Goal: Task Accomplishment & Management: Use online tool/utility

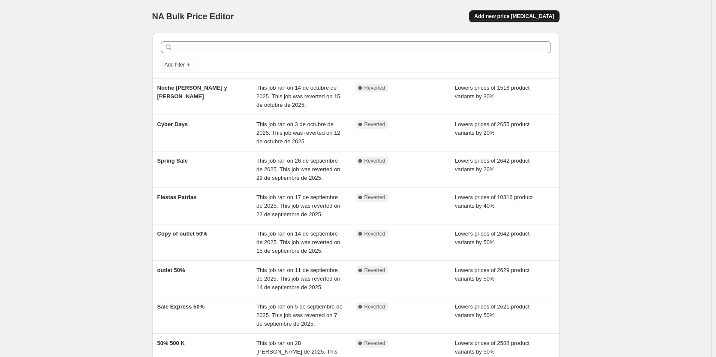
click at [508, 11] on button "Add new price [MEDICAL_DATA]" at bounding box center [514, 16] width 90 height 12
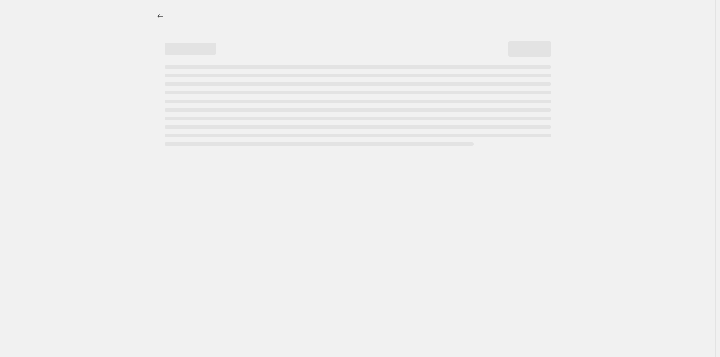
select select "percentage"
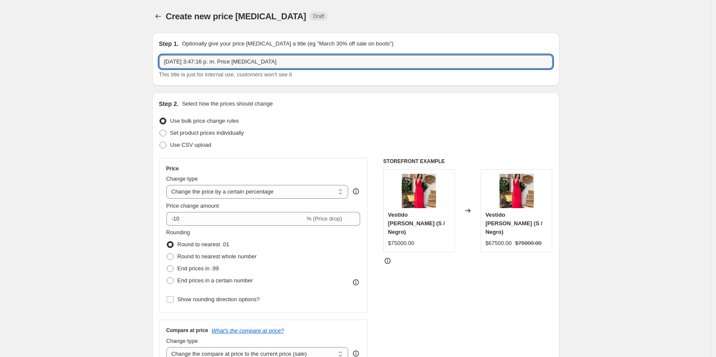
drag, startPoint x: 298, startPoint y: 65, endPoint x: 124, endPoint y: 66, distance: 174.5
type input "Noche de conjuntos Lua"
click at [179, 218] on input "-10" at bounding box center [235, 219] width 139 height 14
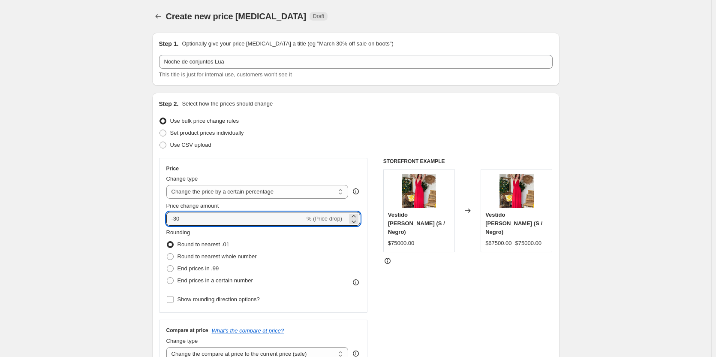
type input "-30"
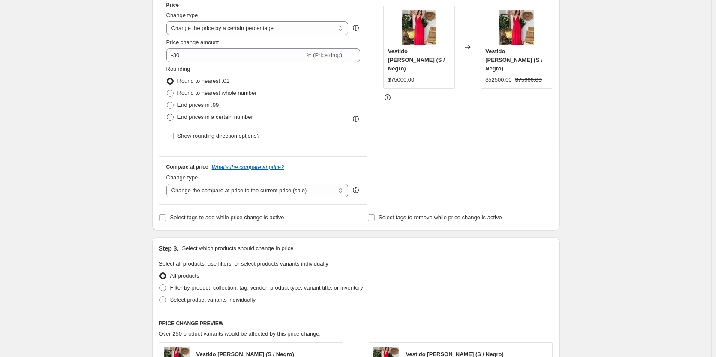
scroll to position [164, 0]
click at [162, 288] on span at bounding box center [163, 287] width 7 height 7
click at [160, 284] on input "Filter by product, collection, tag, vendor, product type, variant title, or inv…" at bounding box center [160, 284] width 0 height 0
radio input "true"
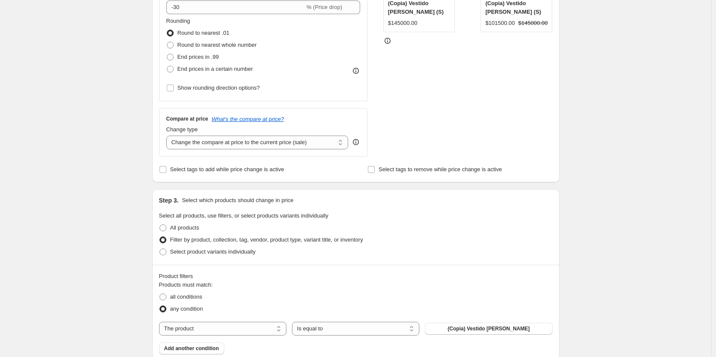
scroll to position [212, 0]
click at [236, 331] on select "The product The product's collection The product's tag The product's vendor The…" at bounding box center [222, 328] width 127 height 14
select select "title"
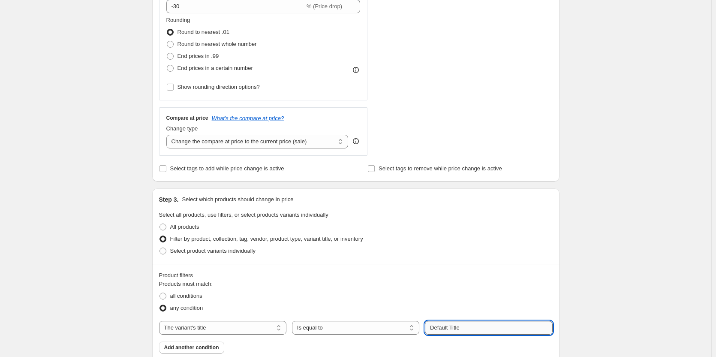
click at [455, 328] on input "Default Title" at bounding box center [488, 328] width 127 height 14
drag, startPoint x: 496, startPoint y: 320, endPoint x: 427, endPoint y: 328, distance: 69.0
click at [427, 328] on input "Default Title" at bounding box center [488, 328] width 127 height 14
click at [459, 331] on input "conjunto Lua" at bounding box center [488, 328] width 127 height 14
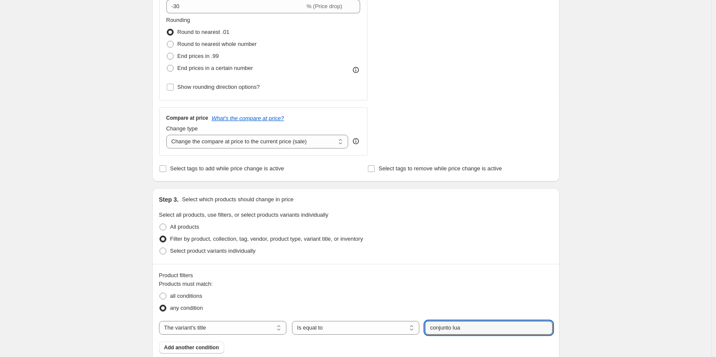
type input "conjunto lua"
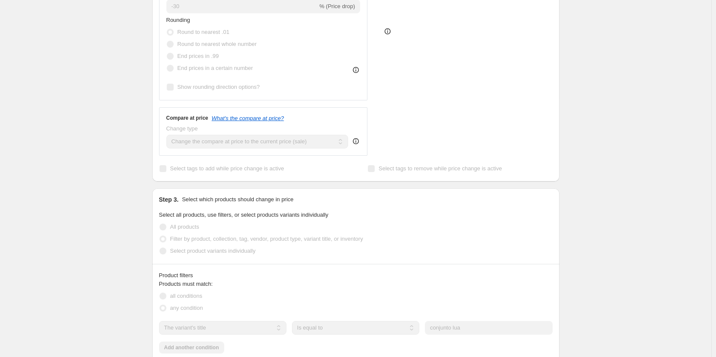
click at [399, 309] on div "any condition" at bounding box center [356, 308] width 394 height 12
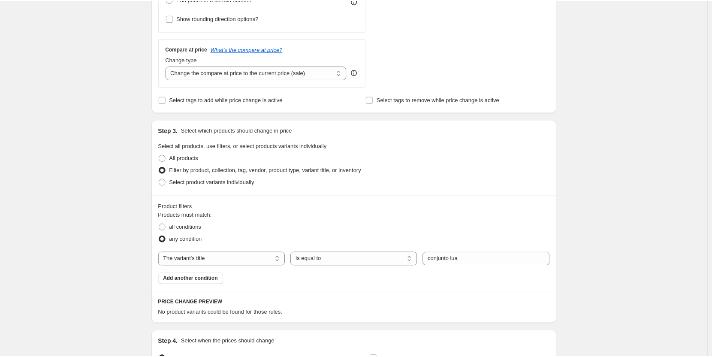
scroll to position [381, 0]
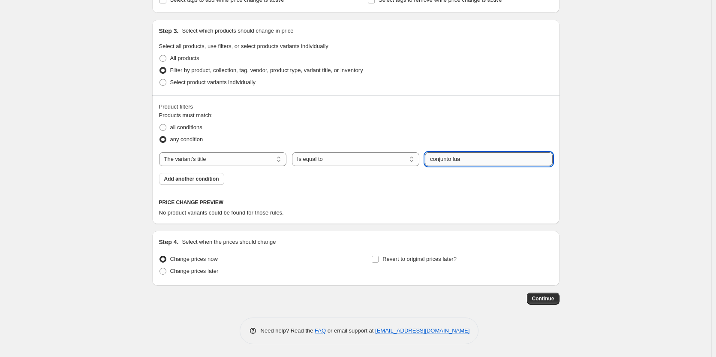
click at [434, 160] on input "conjunto lua" at bounding box center [488, 159] width 127 height 14
drag, startPoint x: 450, startPoint y: 158, endPoint x: 405, endPoint y: 157, distance: 45.0
click at [405, 157] on div "The product The product's collection The product's tag The product's vendor The…" at bounding box center [356, 159] width 394 height 14
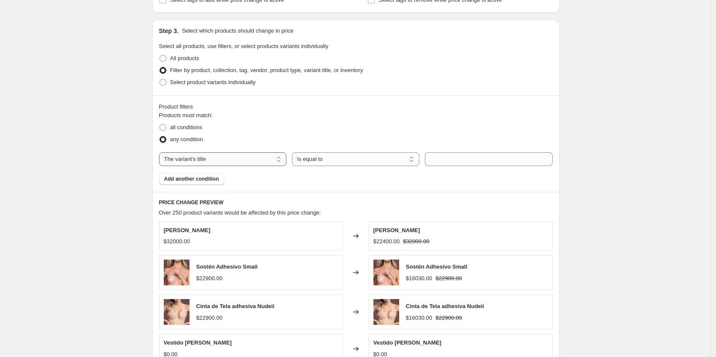
click at [175, 160] on select "The product The product's collection The product's tag The product's vendor The…" at bounding box center [222, 159] width 127 height 14
select select "collection"
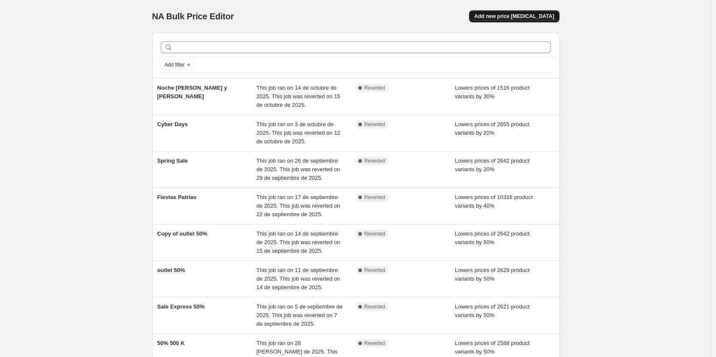
click at [509, 16] on span "Add new price [MEDICAL_DATA]" at bounding box center [514, 16] width 80 height 7
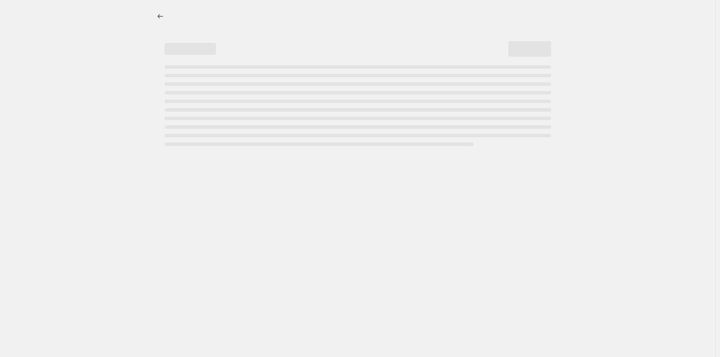
select select "percentage"
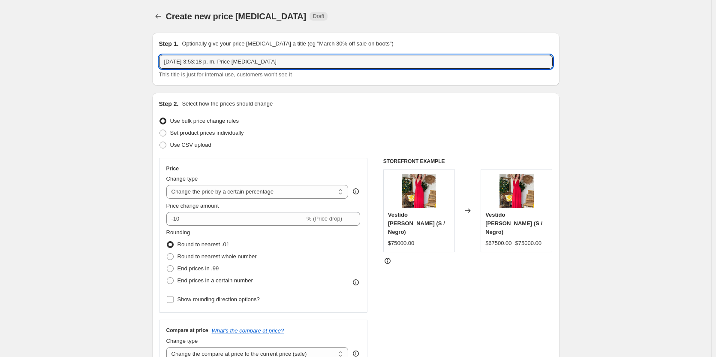
drag, startPoint x: 284, startPoint y: 67, endPoint x: 101, endPoint y: 88, distance: 183.8
type input "Noche de conjuntos Lua"
click at [179, 220] on input "-10" at bounding box center [235, 219] width 139 height 14
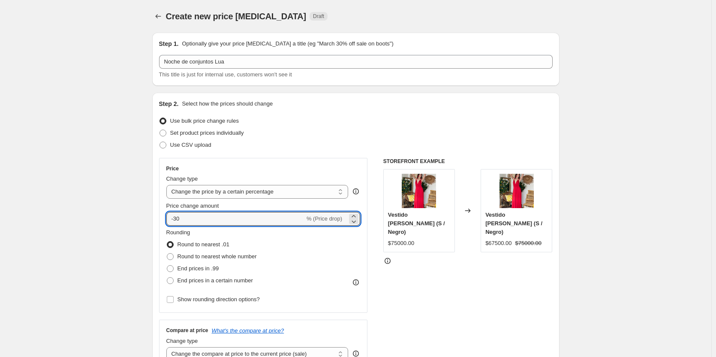
type input "-30"
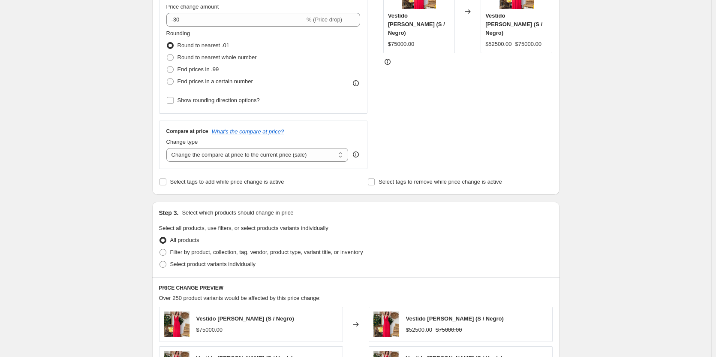
scroll to position [199, 0]
click at [164, 249] on span at bounding box center [163, 251] width 7 height 7
click at [160, 249] on input "Filter by product, collection, tag, vendor, product type, variant title, or inv…" at bounding box center [160, 248] width 0 height 0
radio input "true"
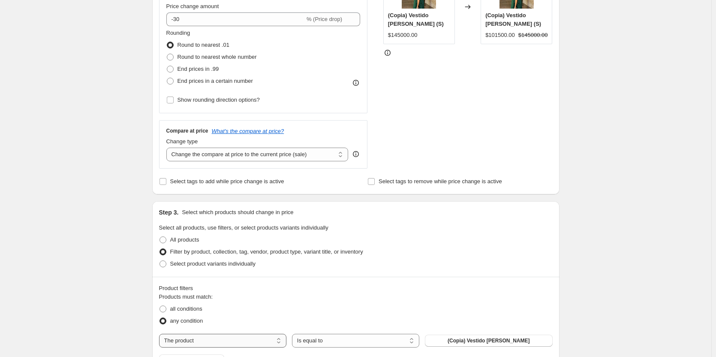
click at [239, 336] on select "The product The product's collection The product's tag The product's vendor The…" at bounding box center [222, 341] width 127 height 14
select select "collection"
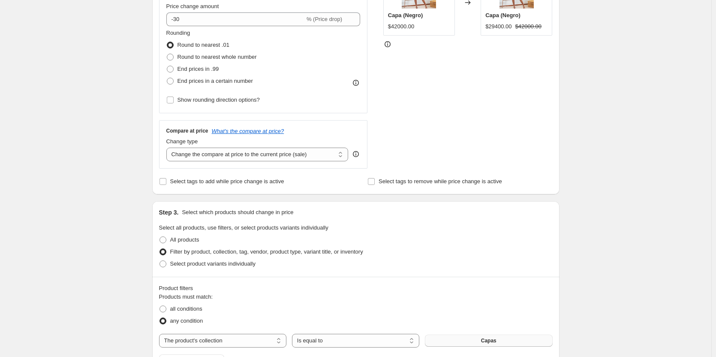
click at [455, 339] on button "Capas" at bounding box center [488, 340] width 127 height 12
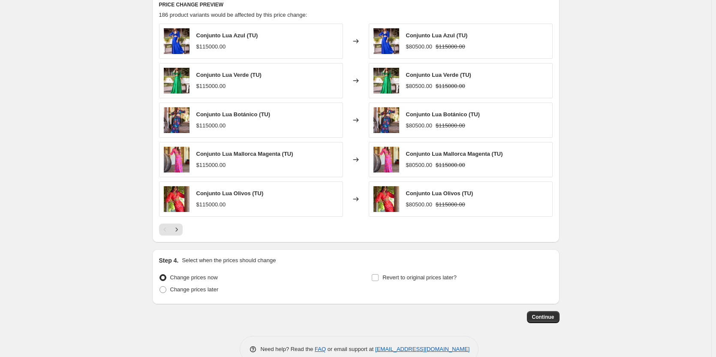
scroll to position [597, 0]
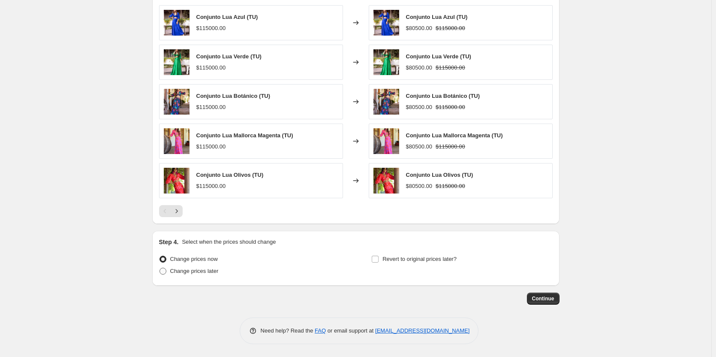
click at [166, 270] on span at bounding box center [163, 271] width 7 height 7
click at [160, 268] on input "Change prices later" at bounding box center [160, 268] width 0 height 0
radio input "true"
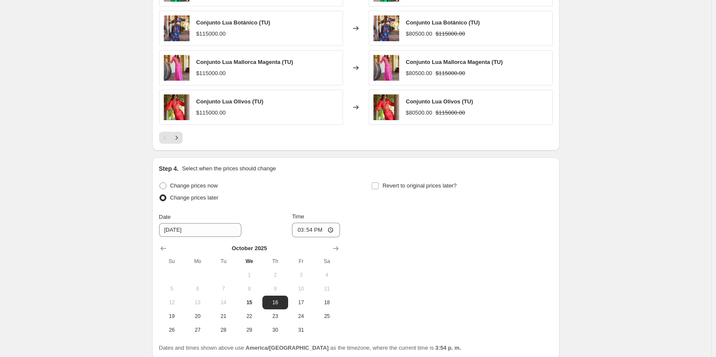
scroll to position [671, 0]
click at [249, 300] on span "15" at bounding box center [249, 301] width 19 height 7
type input "[DATE]"
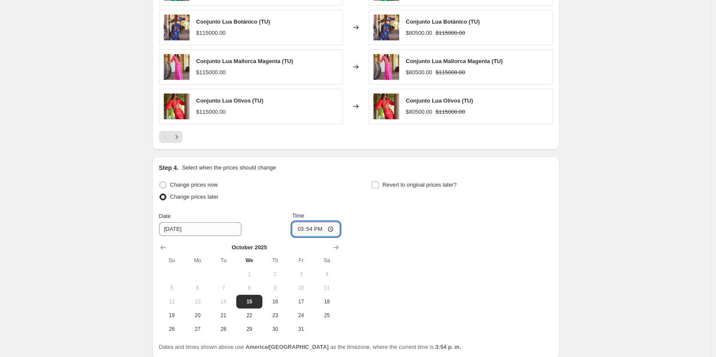
click at [311, 228] on input "15:54" at bounding box center [316, 229] width 48 height 15
type input "20:00"
click at [382, 254] on div "Change prices now Change prices later Date [DATE] Time 20:00 [DATE] Su Mo Tu We…" at bounding box center [356, 257] width 394 height 157
click at [376, 183] on input "Revert to original prices later?" at bounding box center [375, 184] width 7 height 7
checkbox input "true"
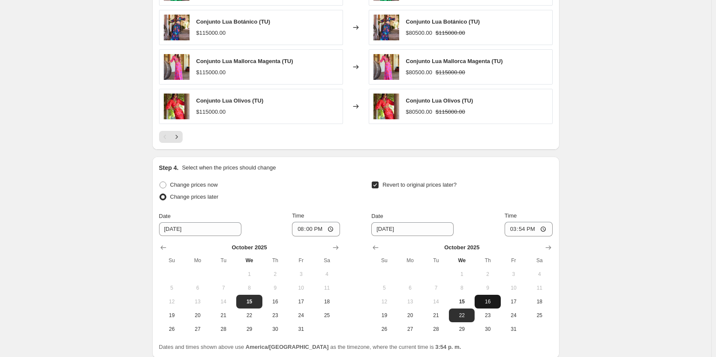
click at [488, 301] on span "16" at bounding box center [487, 301] width 19 height 7
type input "[DATE]"
click at [524, 229] on input "15:54" at bounding box center [529, 229] width 48 height 15
type input "09:00"
click at [477, 203] on div "Revert to original prices later?" at bounding box center [461, 192] width 181 height 26
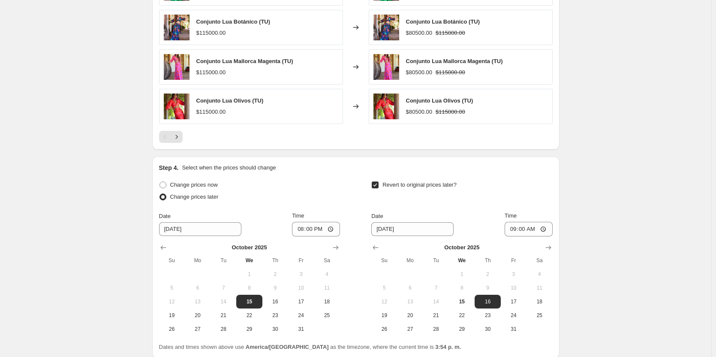
scroll to position [744, 0]
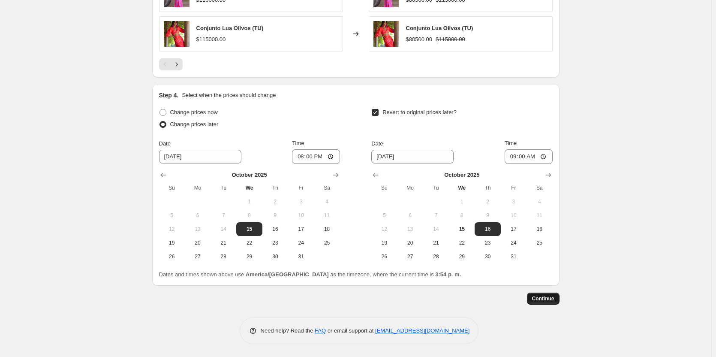
click at [541, 298] on span "Continue" at bounding box center [543, 298] width 22 height 7
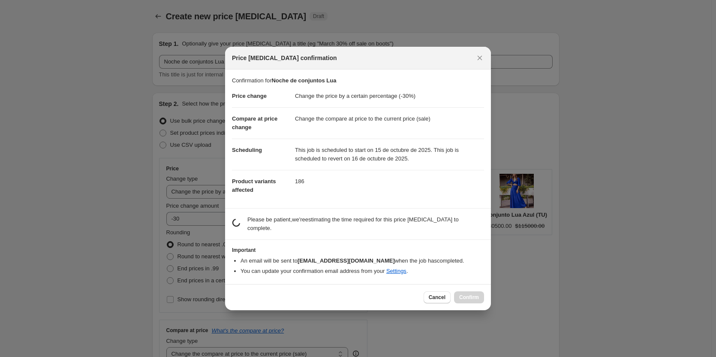
scroll to position [0, 0]
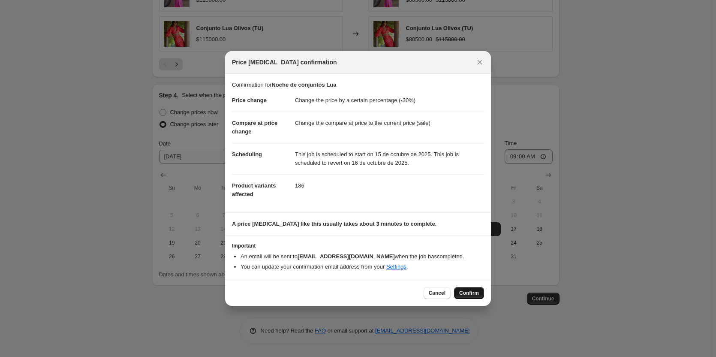
click at [471, 296] on button "Confirm" at bounding box center [469, 293] width 30 height 12
